Goal: Task Accomplishment & Management: Use online tool/utility

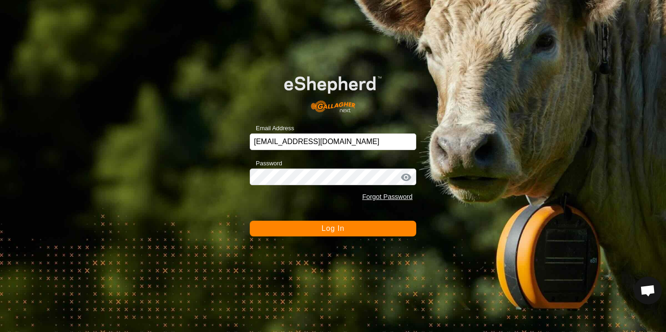
click at [342, 230] on span "Log In" at bounding box center [332, 229] width 23 height 8
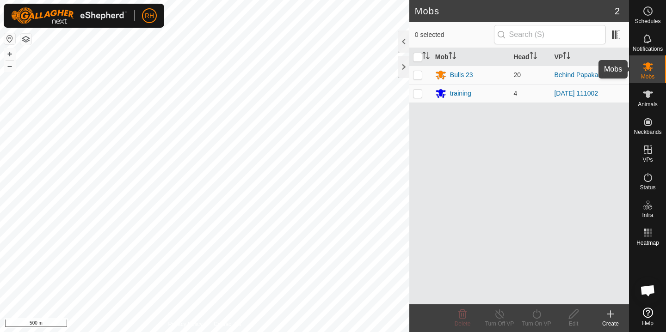
click at [644, 61] on icon at bounding box center [647, 66] width 11 height 11
click at [6, 55] on button "+" at bounding box center [9, 54] width 11 height 11
click at [11, 54] on button "+" at bounding box center [9, 54] width 11 height 11
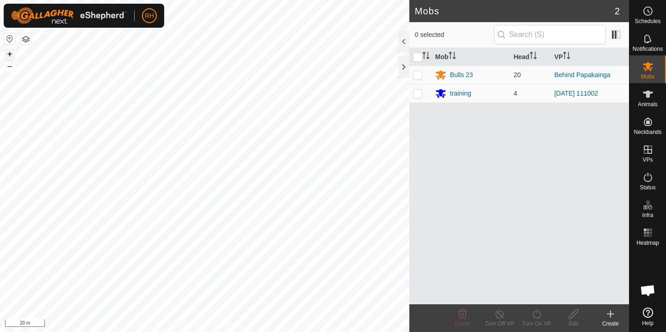
click at [11, 54] on button "+" at bounding box center [9, 54] width 11 height 11
click at [7, 68] on button "–" at bounding box center [9, 66] width 11 height 11
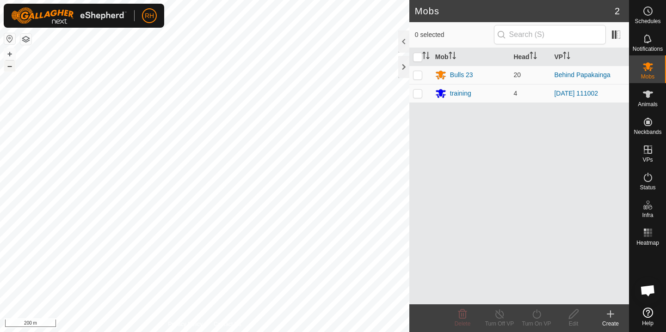
click at [7, 68] on button "–" at bounding box center [9, 66] width 11 height 11
click at [7, 53] on button "+" at bounding box center [9, 54] width 11 height 11
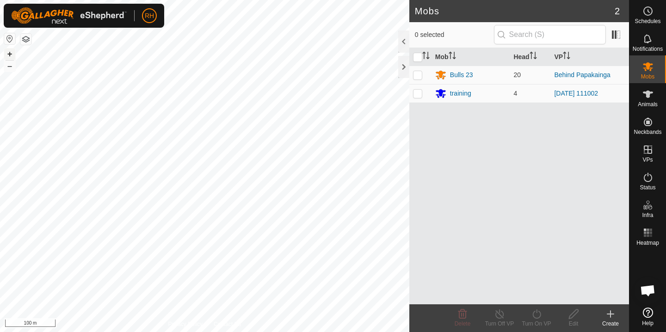
click at [10, 53] on button "+" at bounding box center [9, 54] width 11 height 11
click at [419, 77] on p-checkbox at bounding box center [417, 74] width 9 height 7
checkbox input "true"
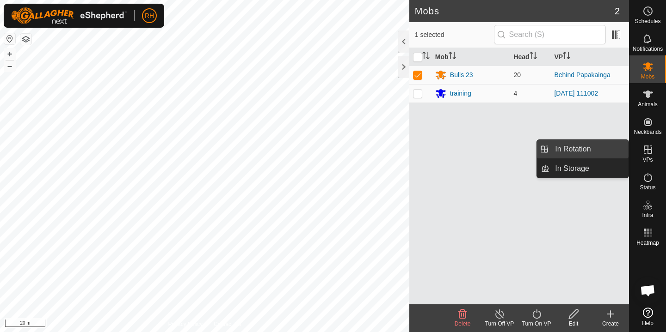
click at [591, 147] on link "In Rotation" at bounding box center [588, 149] width 79 height 18
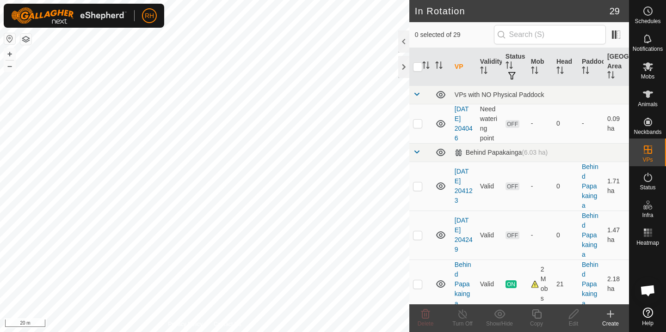
click at [612, 319] on icon at bounding box center [610, 314] width 11 height 11
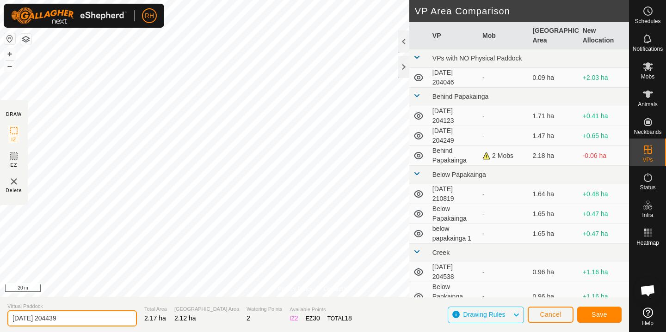
click at [70, 321] on input "[DATE] 204439" at bounding box center [71, 319] width 129 height 16
type input "behind [PERSON_NAME]"
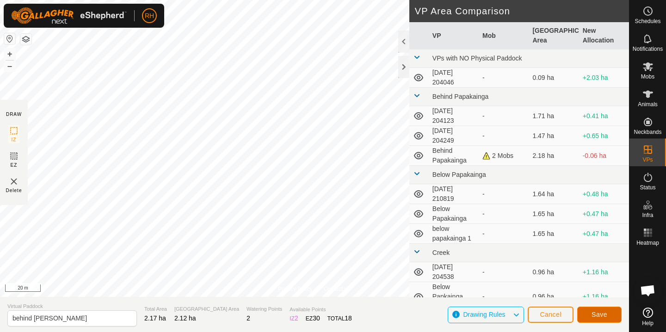
click at [602, 317] on span "Save" at bounding box center [599, 314] width 16 height 7
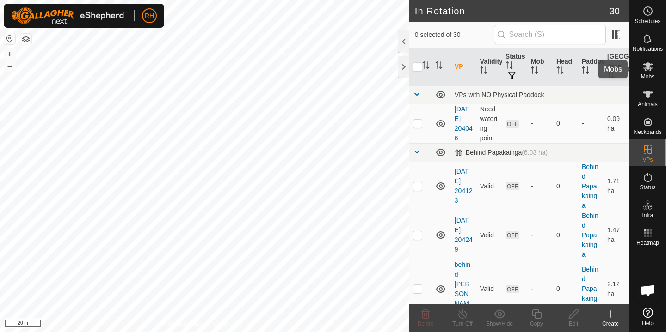
click at [640, 73] on es-mob-svg-icon at bounding box center [647, 66] width 17 height 15
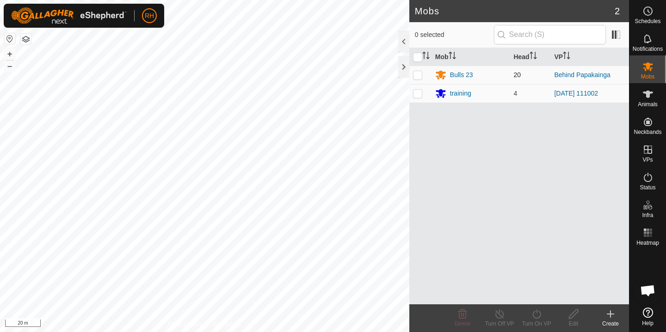
click at [418, 75] on p-checkbox at bounding box center [417, 74] width 9 height 7
checkbox input "true"
click at [503, 319] on icon at bounding box center [500, 314] width 12 height 11
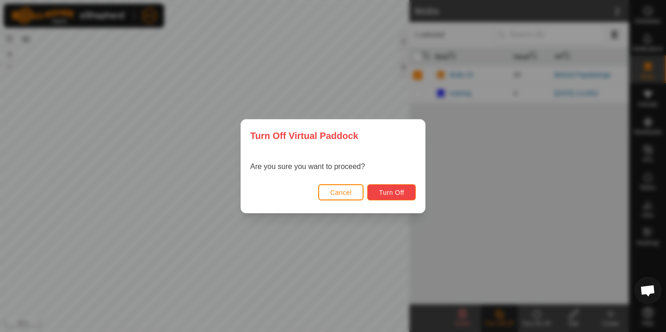
click at [396, 192] on span "Turn Off" at bounding box center [391, 192] width 25 height 7
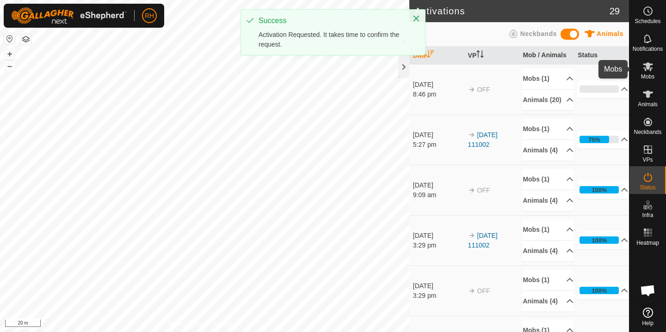
click at [652, 74] on span "Mobs" at bounding box center [647, 77] width 13 height 6
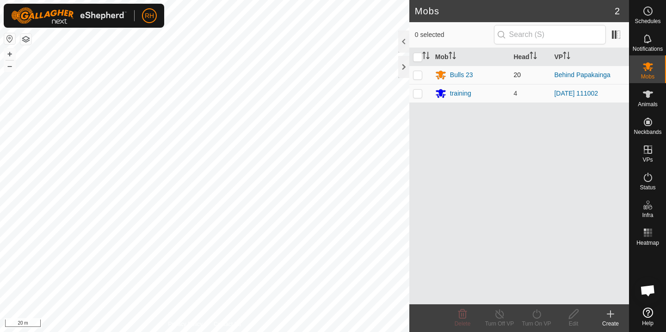
click at [424, 75] on td at bounding box center [420, 75] width 22 height 18
checkbox input "true"
click at [539, 320] on div "Turn On VP" at bounding box center [536, 324] width 37 height 8
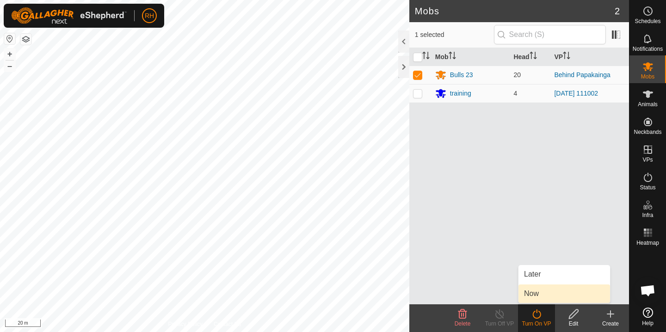
click at [541, 296] on link "Now" at bounding box center [564, 294] width 92 height 18
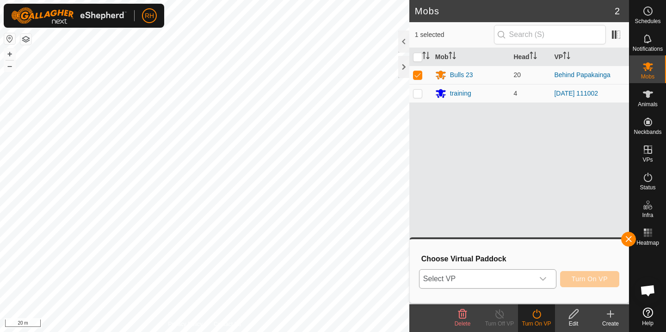
click at [539, 281] on icon "dropdown trigger" at bounding box center [542, 279] width 7 height 7
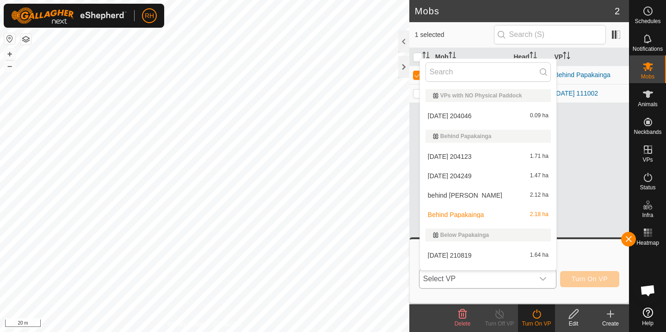
scroll to position [14, 0]
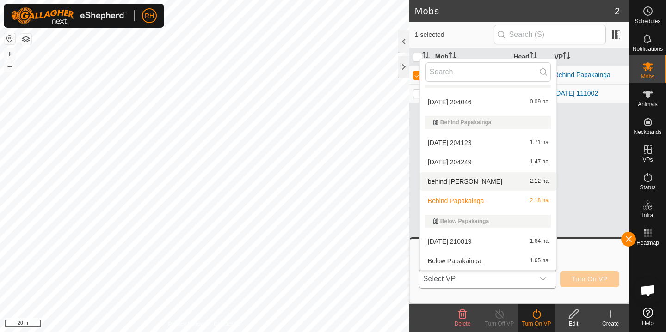
click at [473, 183] on li "behind papakaiinga 2.12 ha" at bounding box center [488, 181] width 136 height 18
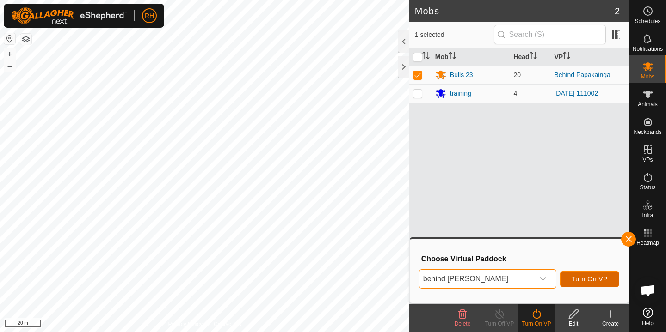
click at [593, 286] on button "Turn On VP" at bounding box center [589, 279] width 59 height 16
